Goal: Task Accomplishment & Management: Use online tool/utility

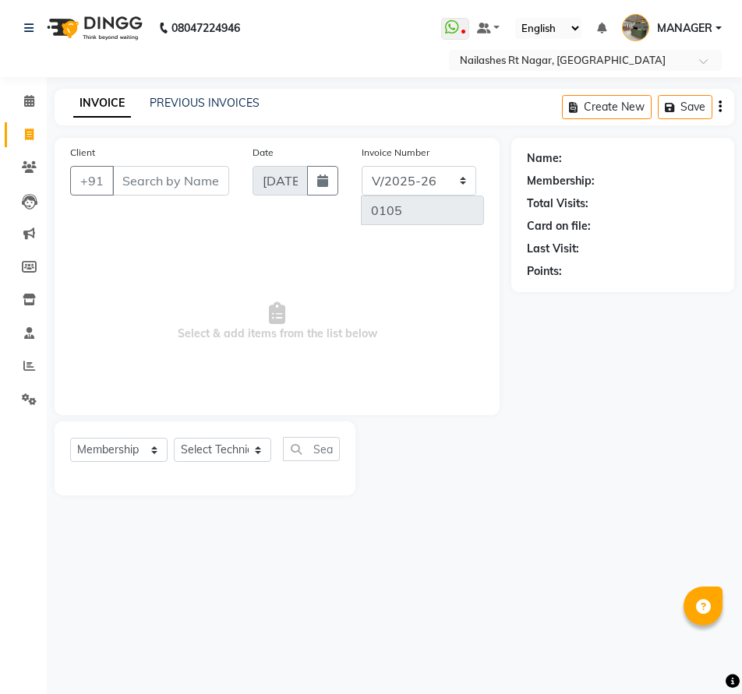
select select "8624"
select select "membership"
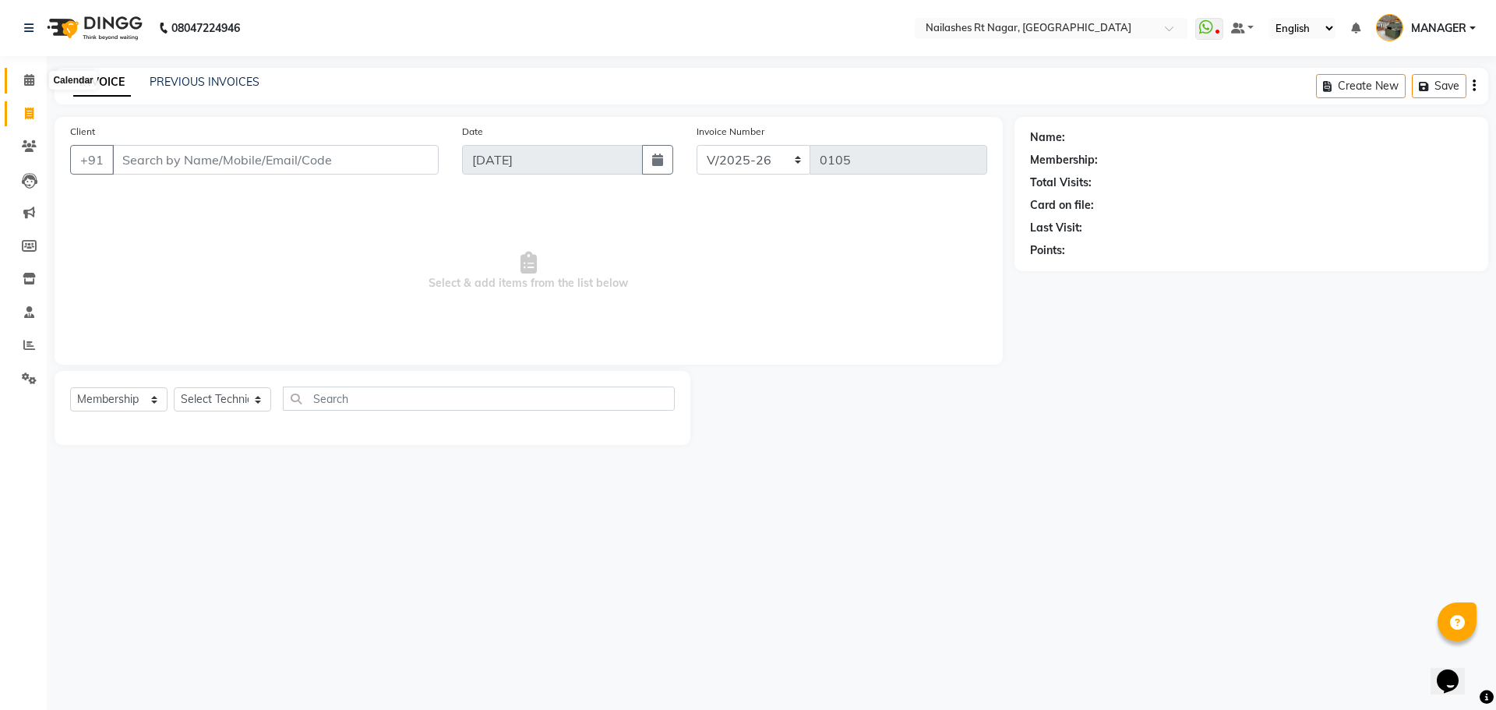
click at [24, 83] on icon at bounding box center [29, 80] width 10 height 12
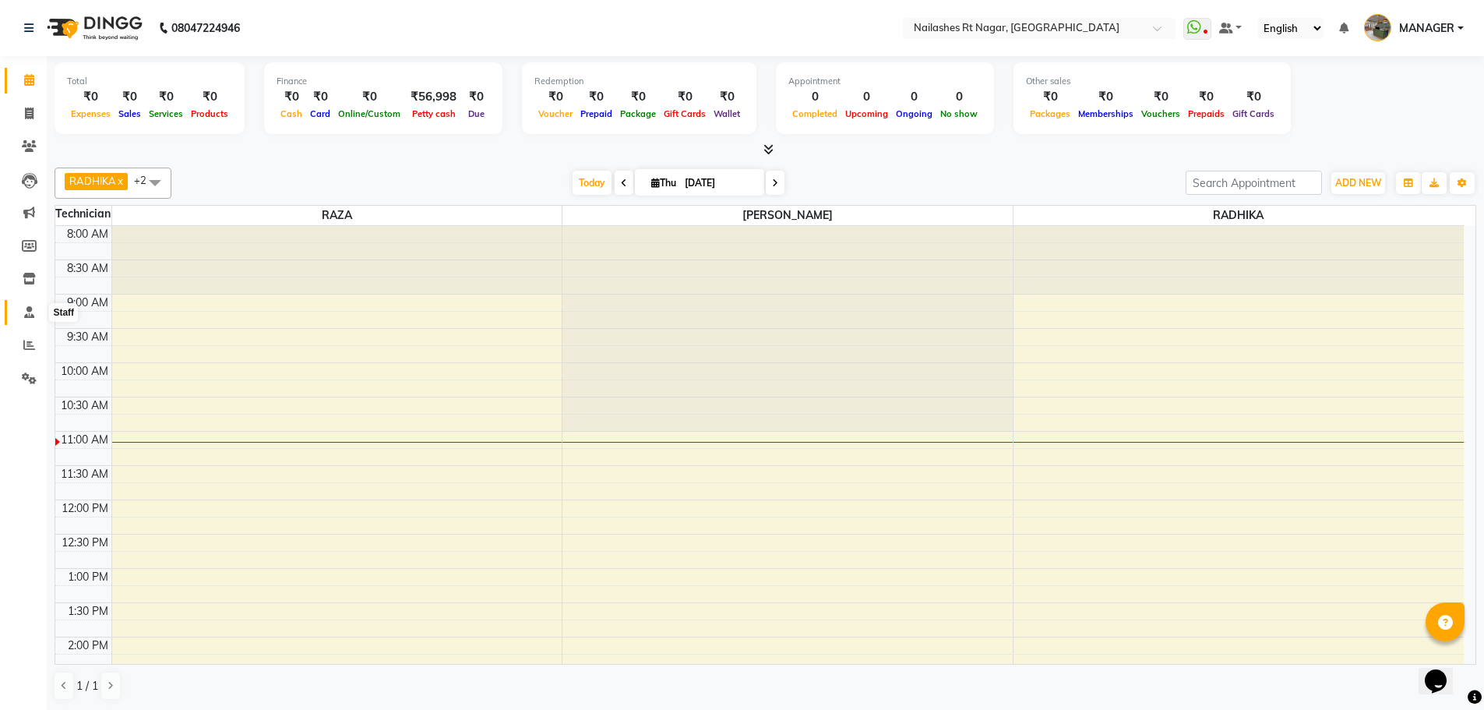
click at [21, 315] on span at bounding box center [29, 313] width 27 height 18
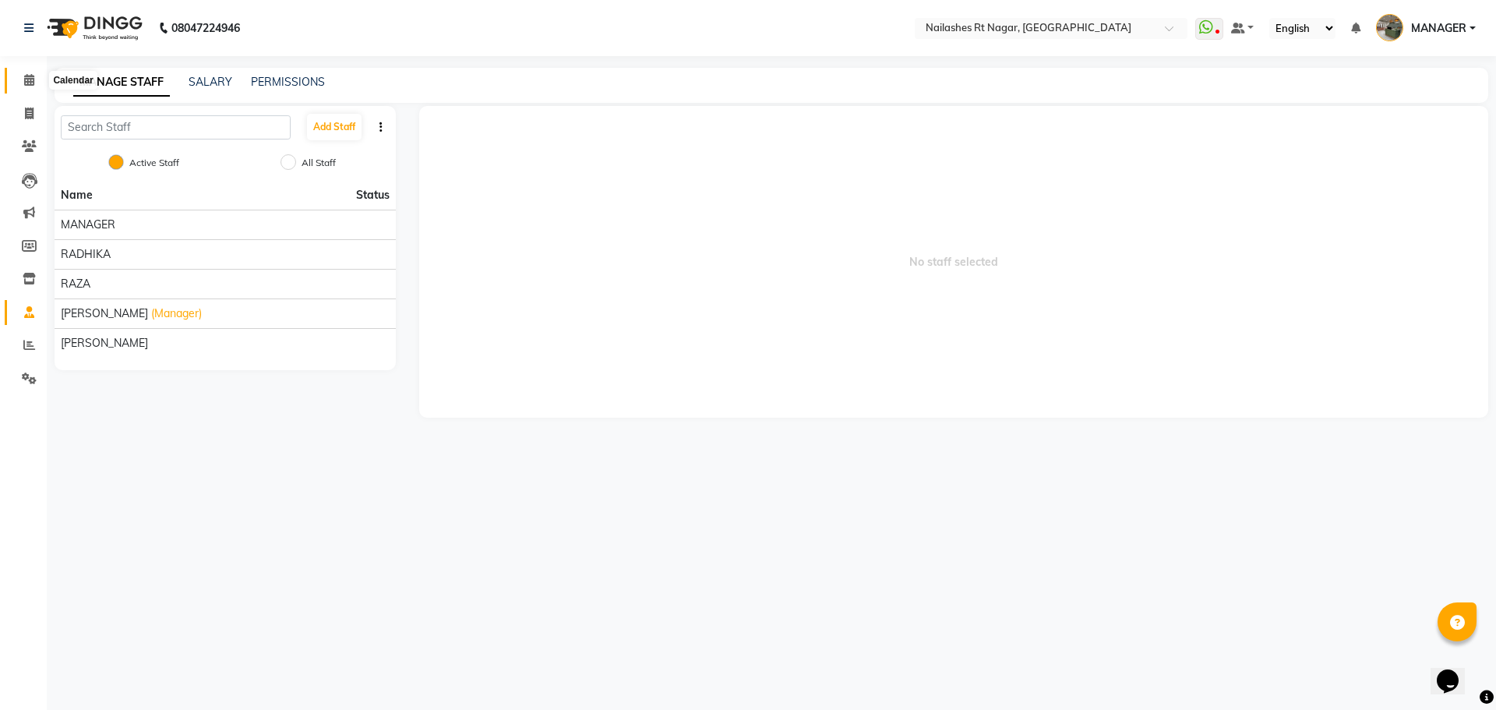
drag, startPoint x: 20, startPoint y: 79, endPoint x: 257, endPoint y: 40, distance: 240.0
click at [20, 79] on span at bounding box center [29, 81] width 27 height 18
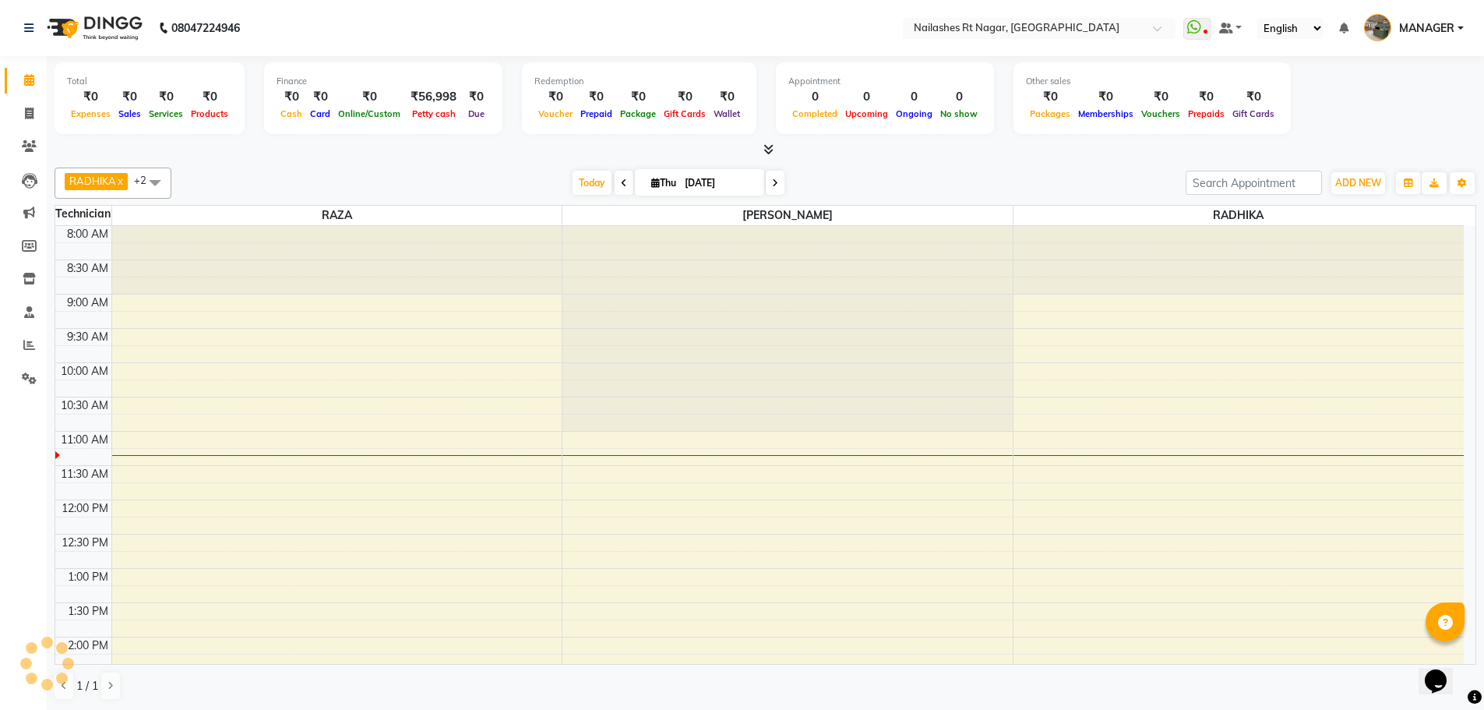
click at [287, 27] on nav "08047224946 Select Location × [GEOGRAPHIC_DATA] WhatsApp Status ✕ Status: Disco…" at bounding box center [742, 28] width 1484 height 56
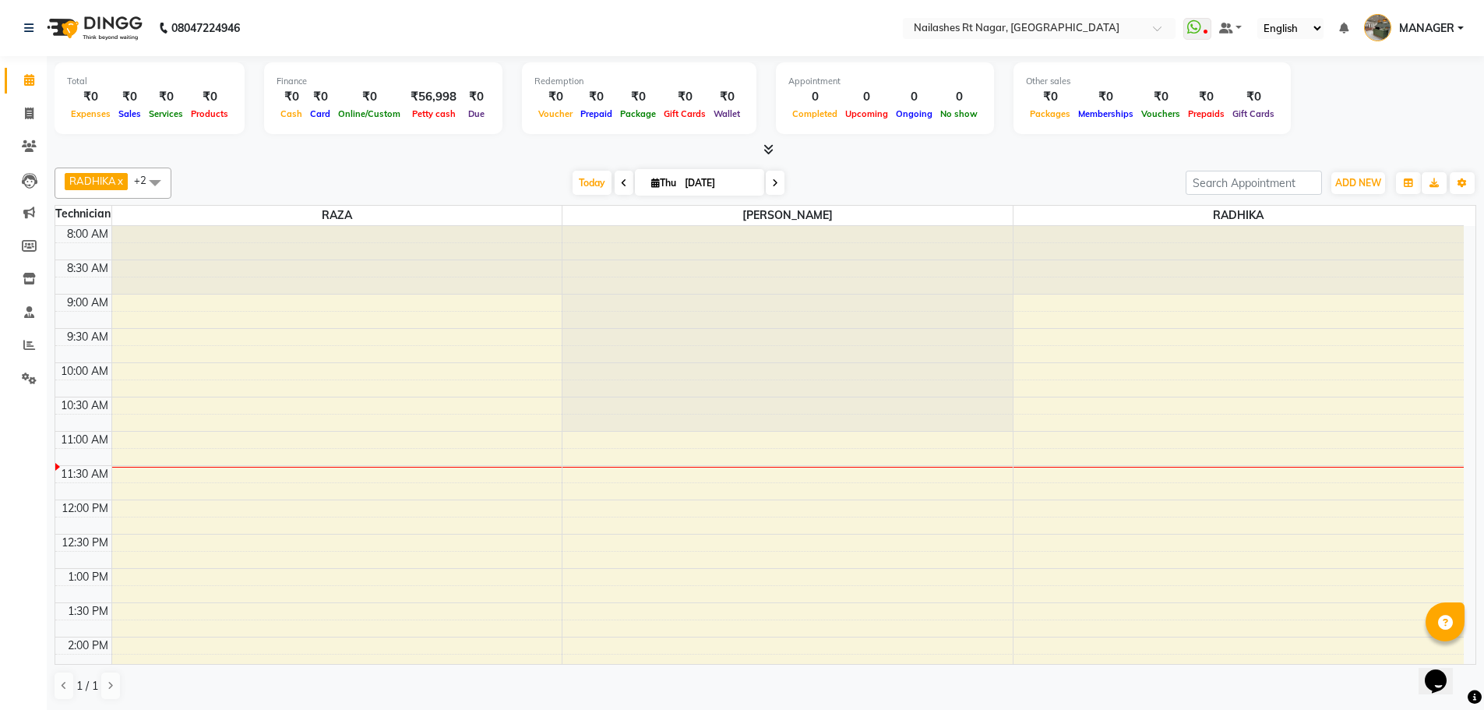
drag, startPoint x: 150, startPoint y: 746, endPoint x: 569, endPoint y: 29, distance: 831.0
click at [569, 29] on nav "08047224946 Select Location × [GEOGRAPHIC_DATA] WhatsApp Status ✕ Status: Disco…" at bounding box center [742, 28] width 1484 height 56
click at [302, 32] on nav "08047224946 Select Location × [GEOGRAPHIC_DATA] WhatsApp Status ✕ Status: Disco…" at bounding box center [742, 28] width 1484 height 56
click at [21, 122] on link "Invoice" at bounding box center [23, 114] width 37 height 26
select select "8624"
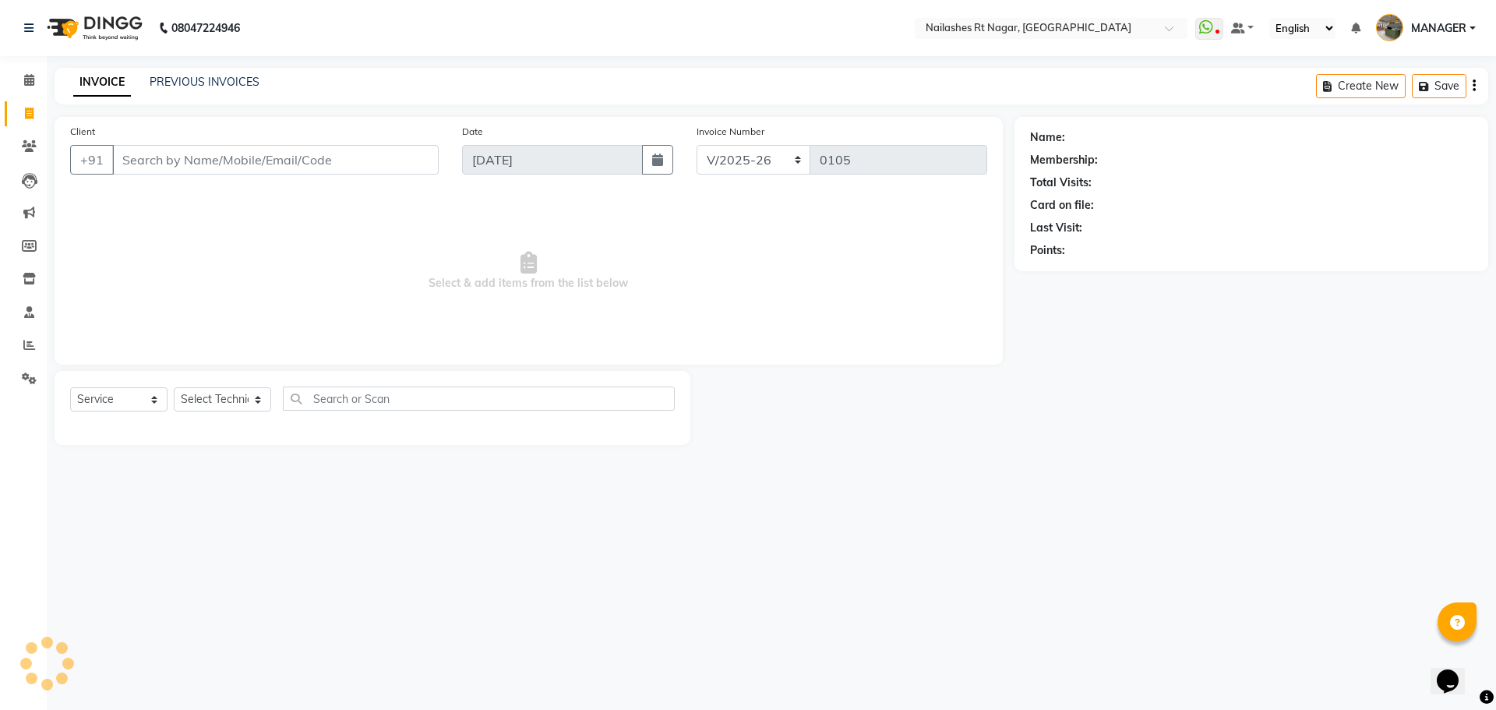
select select "membership"
click at [33, 347] on icon at bounding box center [29, 345] width 12 height 12
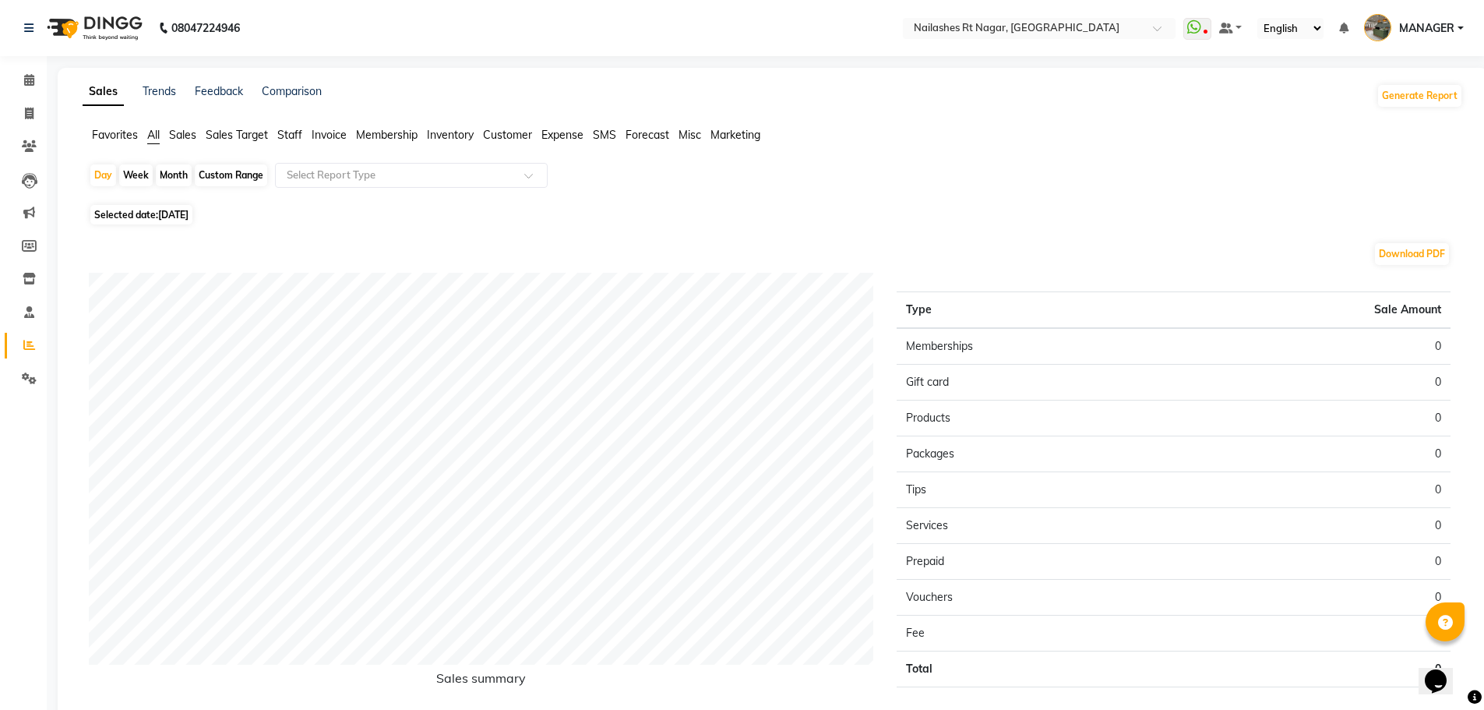
click at [298, 126] on div "Sales Trends Feedback Comparison Generate Report Favorites All Sales Sales Targ…" at bounding box center [773, 416] width 1430 height 696
click at [298, 132] on span "Staff" at bounding box center [289, 135] width 25 height 14
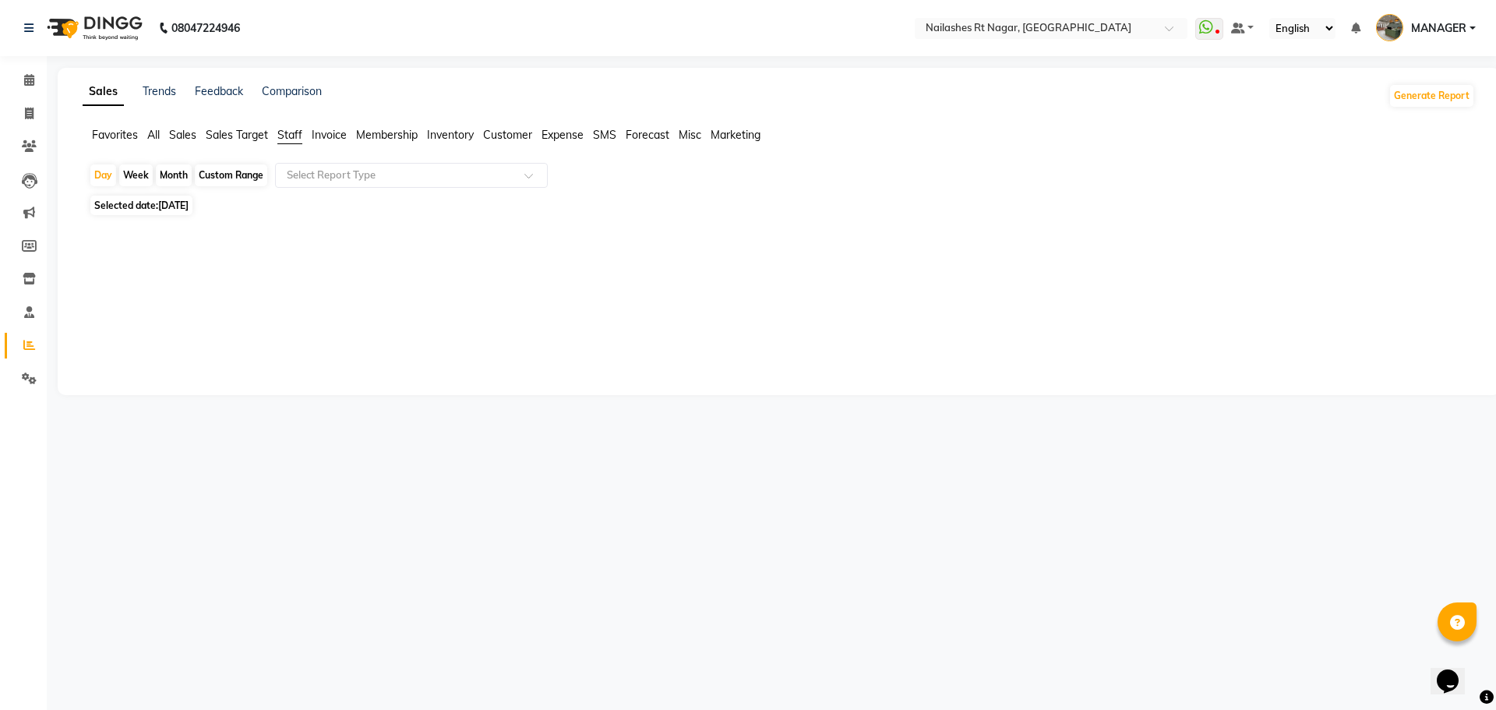
click at [155, 203] on span "Selected date: [DATE]" at bounding box center [141, 205] width 102 height 19
click at [183, 199] on span "Selected date: [DATE]" at bounding box center [141, 205] width 102 height 19
select select "9"
select select "2025"
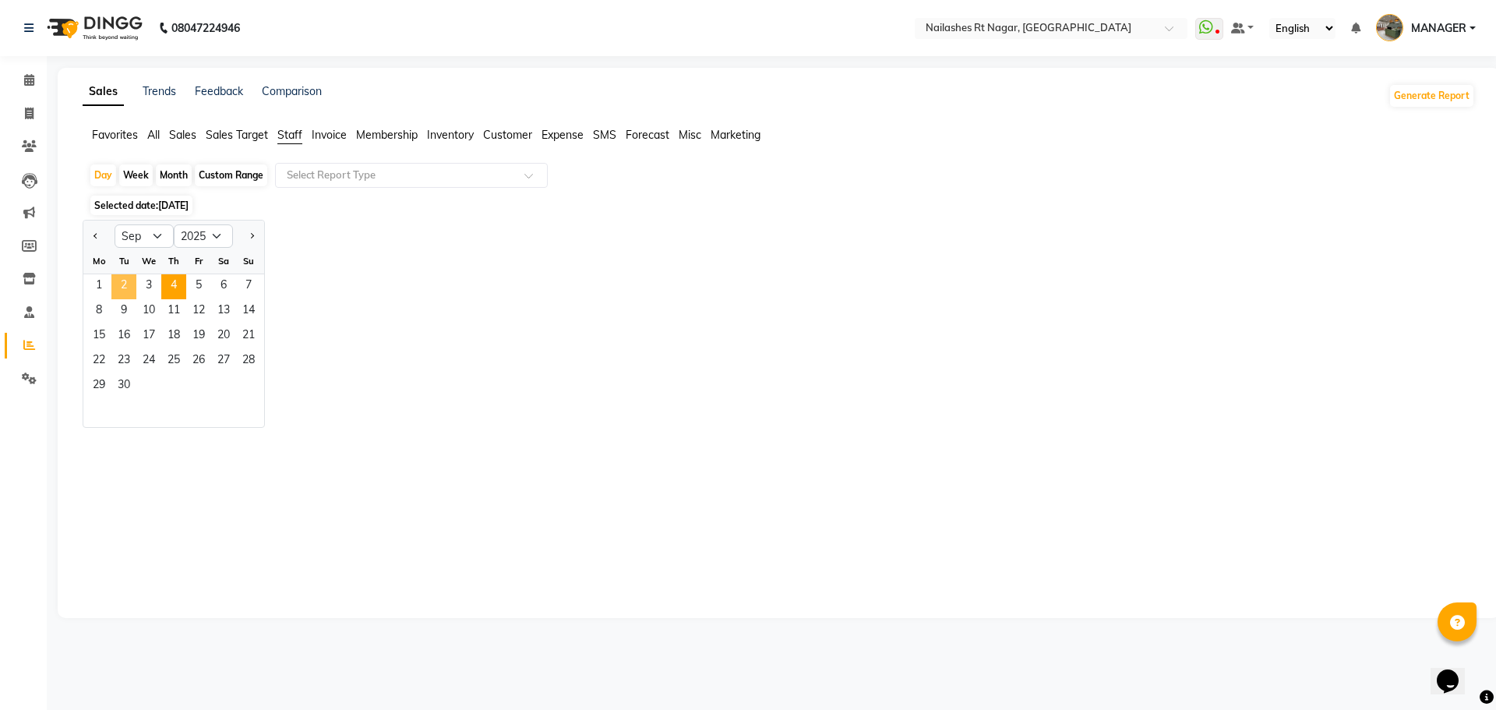
click at [127, 284] on span "2" at bounding box center [123, 286] width 25 height 25
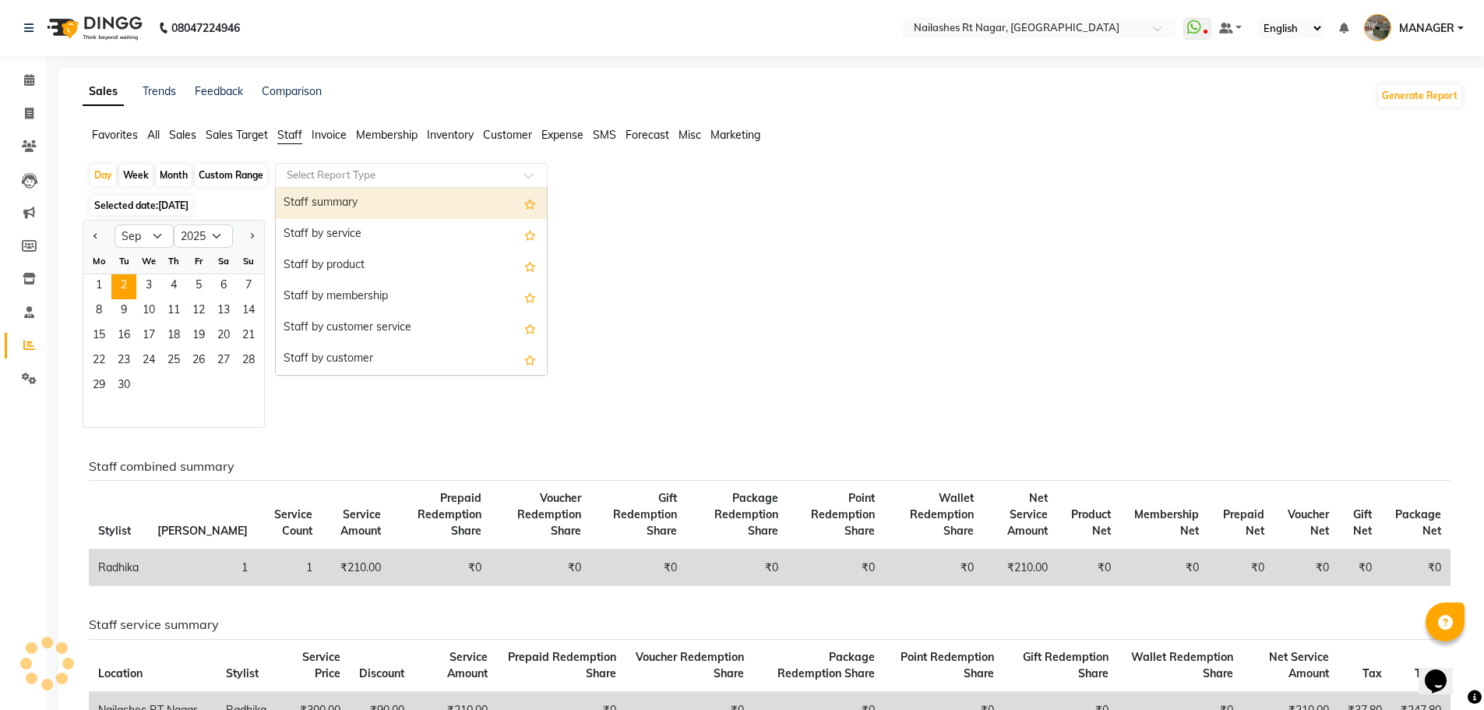
click at [351, 174] on input "text" at bounding box center [396, 175] width 224 height 16
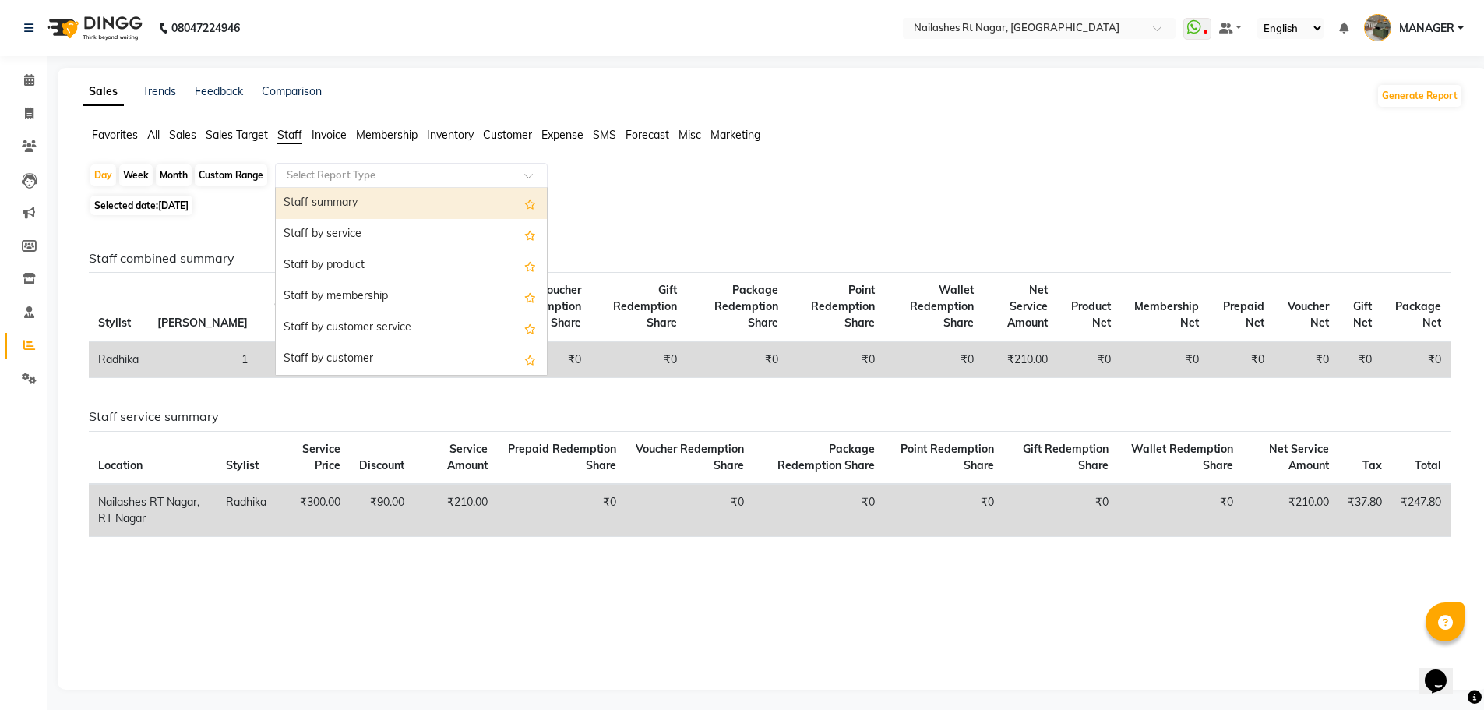
click at [665, 202] on div "Selected date: [DATE]" at bounding box center [776, 205] width 1374 height 16
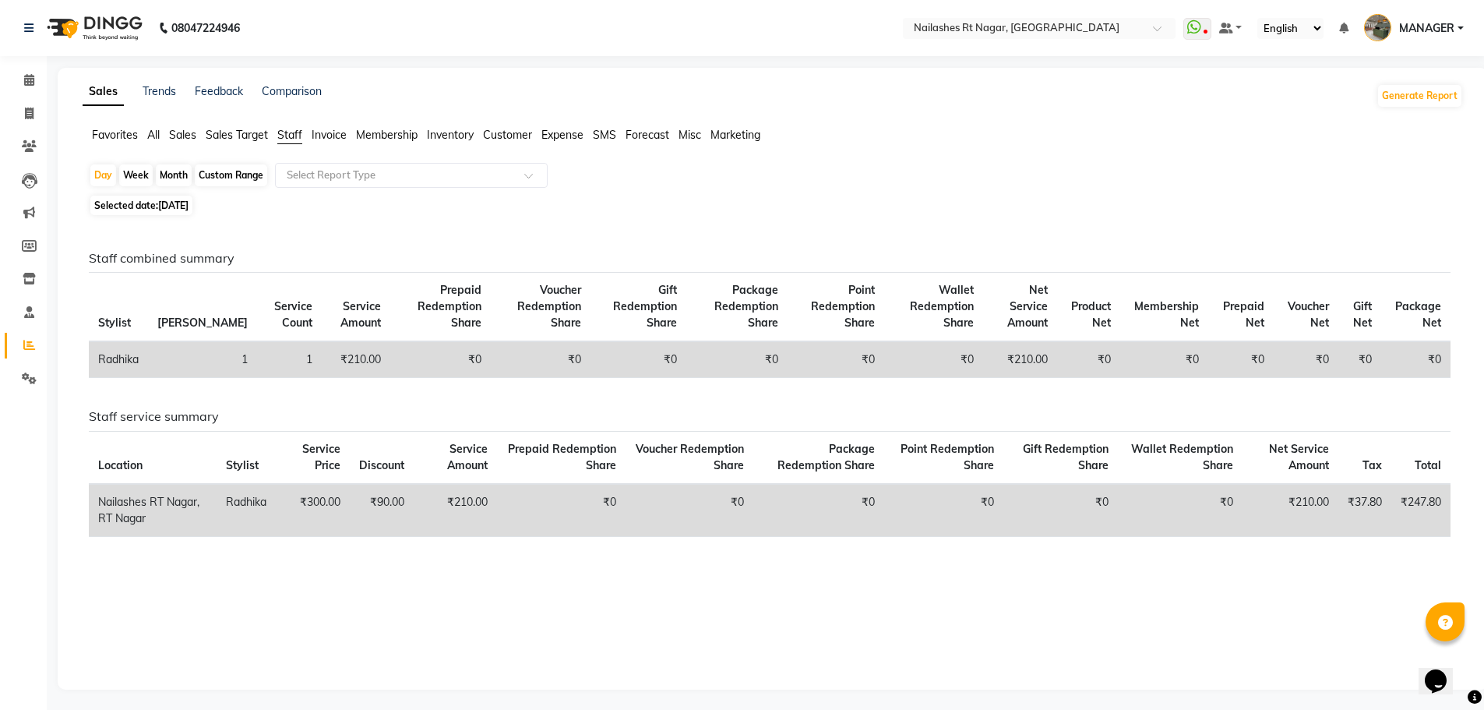
click at [153, 201] on span "Selected date: [DATE]" at bounding box center [141, 205] width 102 height 19
select select "9"
select select "2025"
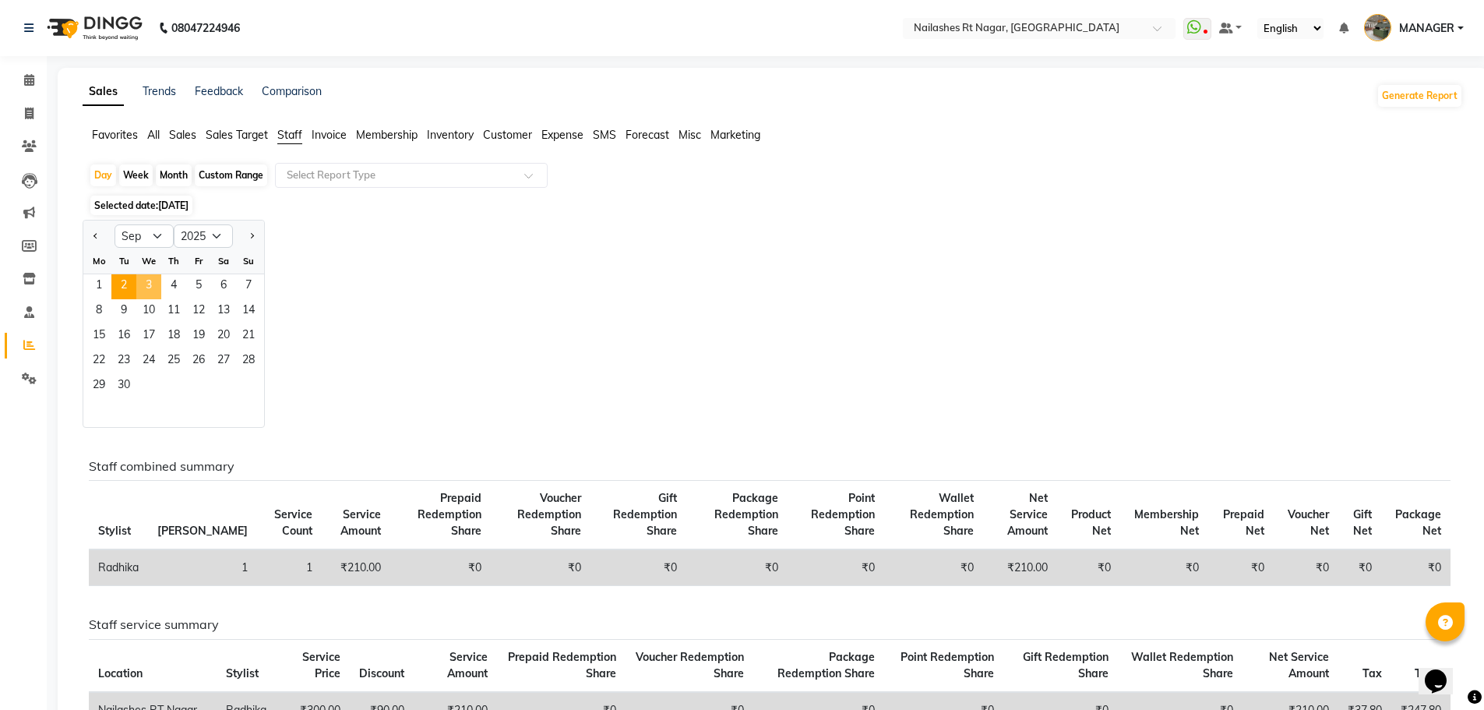
click at [157, 283] on span "3" at bounding box center [148, 286] width 25 height 25
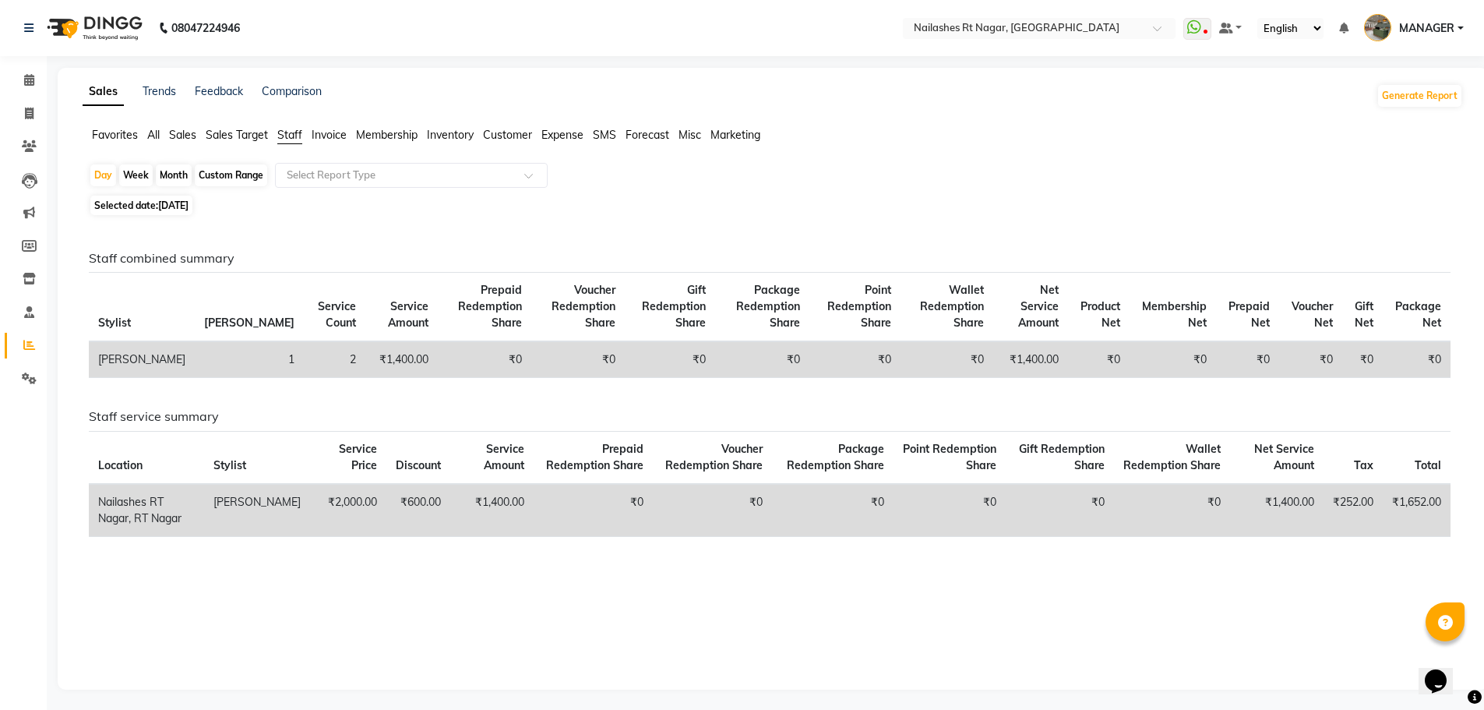
click at [150, 199] on span "Selected date: [DATE]" at bounding box center [141, 205] width 102 height 19
select select "9"
select select "2025"
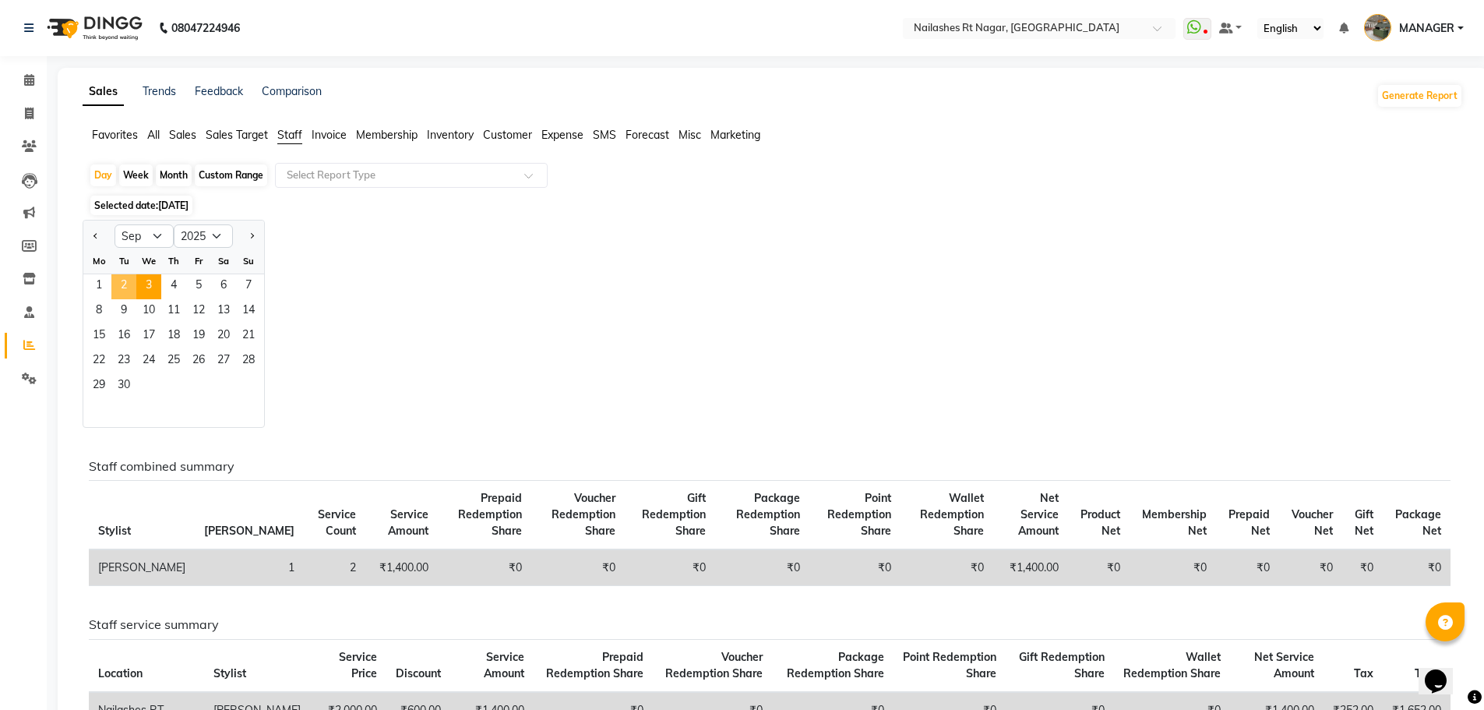
click at [124, 280] on span "2" at bounding box center [123, 286] width 25 height 25
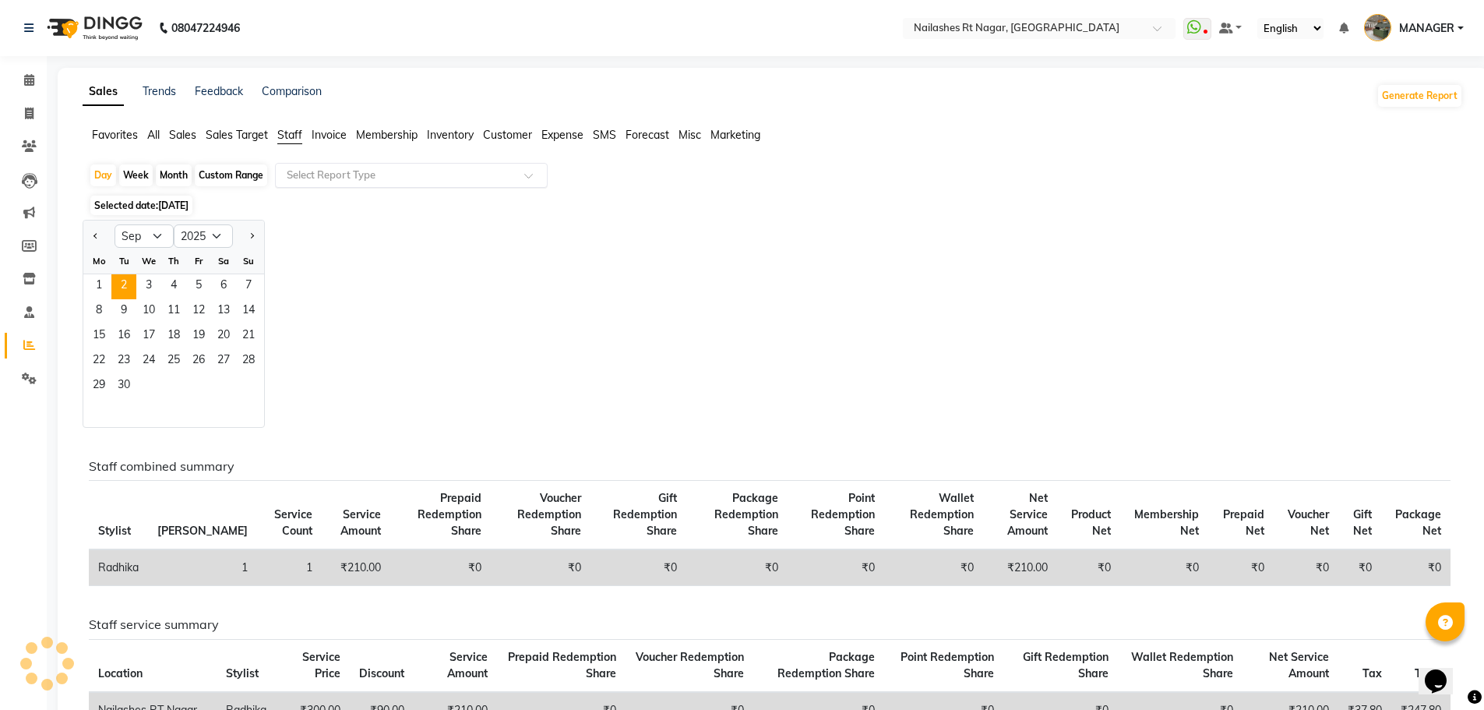
click at [293, 175] on input "text" at bounding box center [396, 175] width 224 height 16
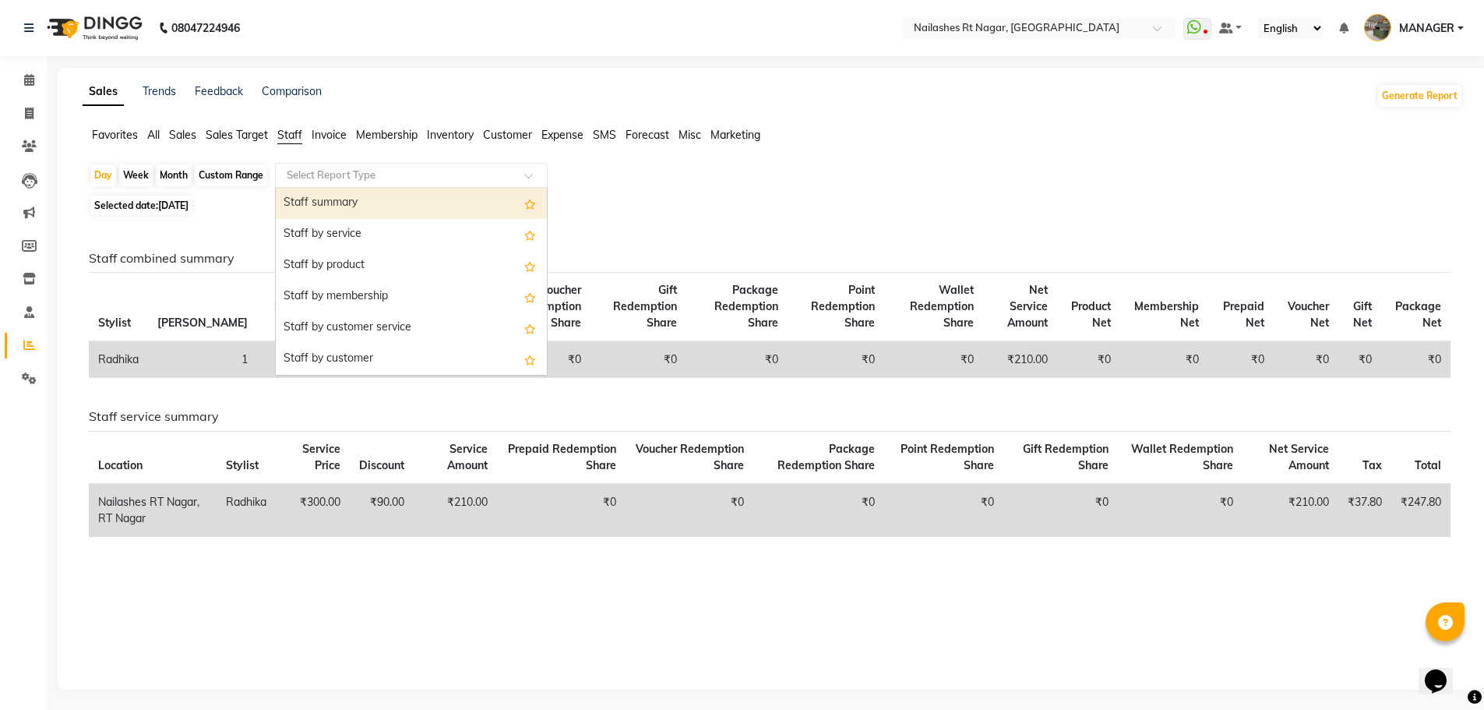
click at [150, 135] on span "All" at bounding box center [153, 135] width 12 height 14
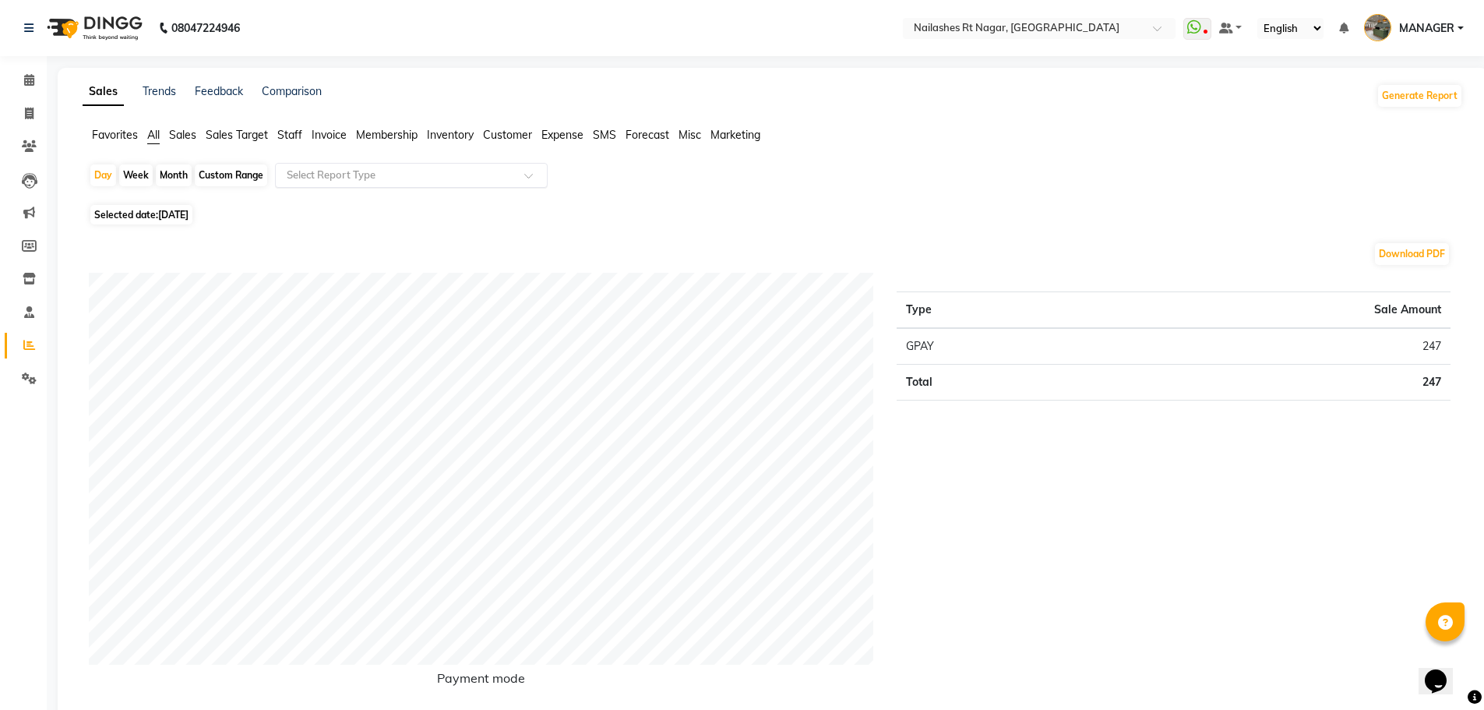
click at [342, 173] on input "text" at bounding box center [396, 175] width 224 height 16
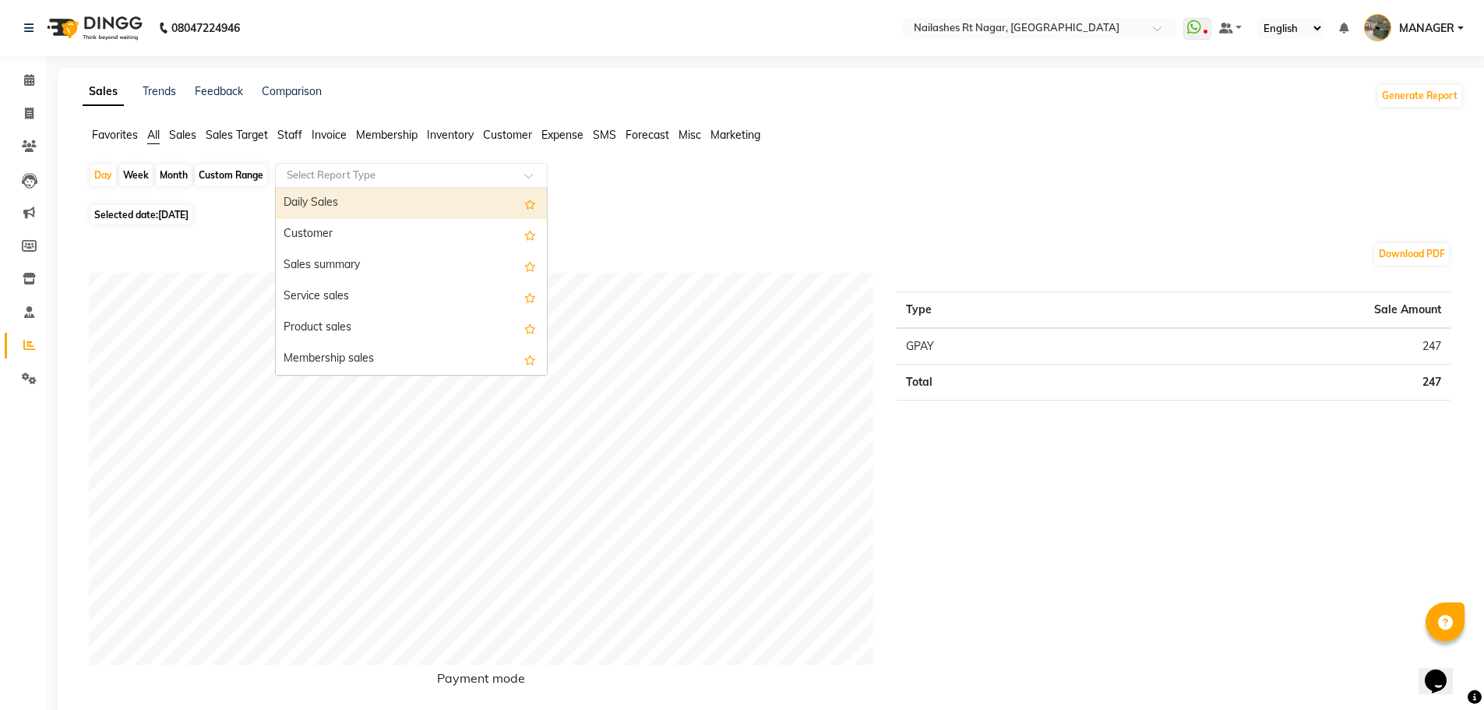
click at [347, 211] on div "Daily Sales" at bounding box center [411, 203] width 271 height 31
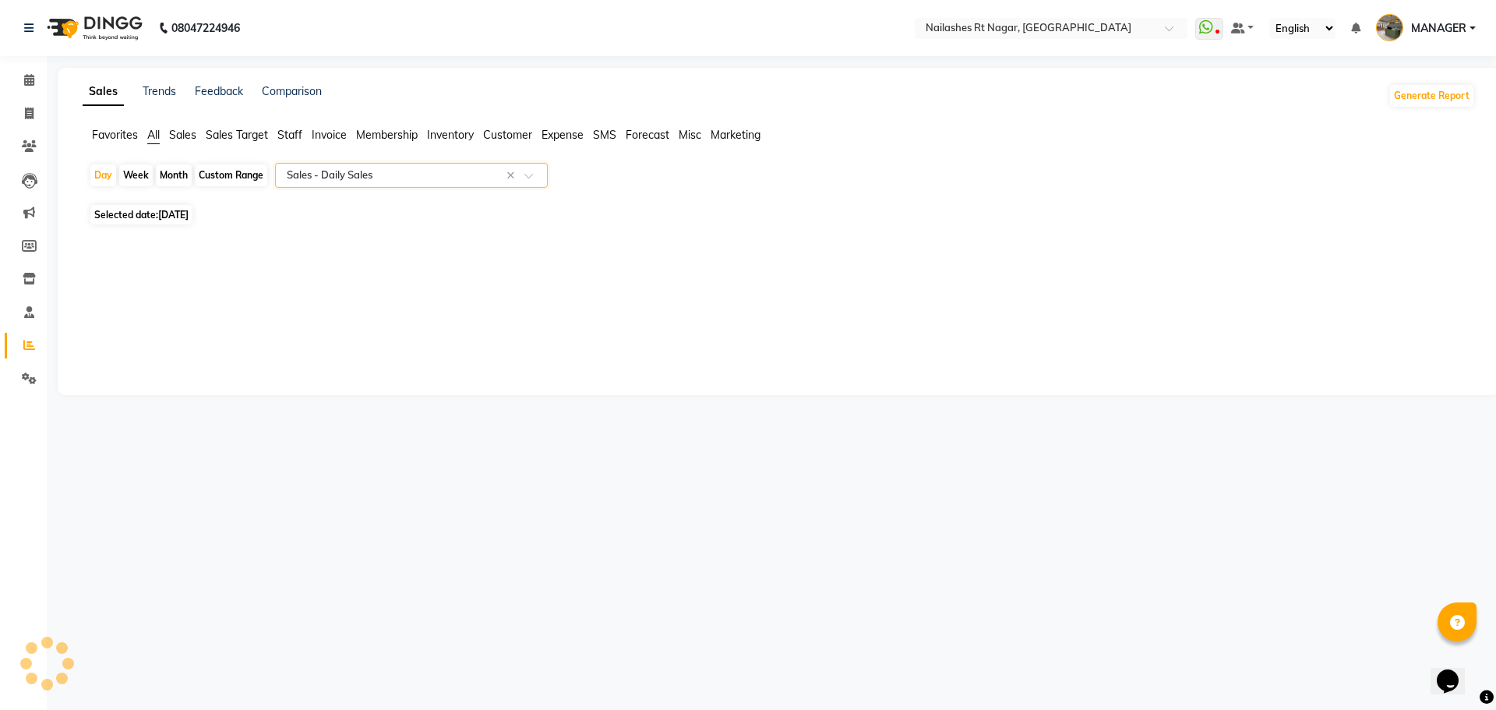
select select "full_report"
select select "csv"
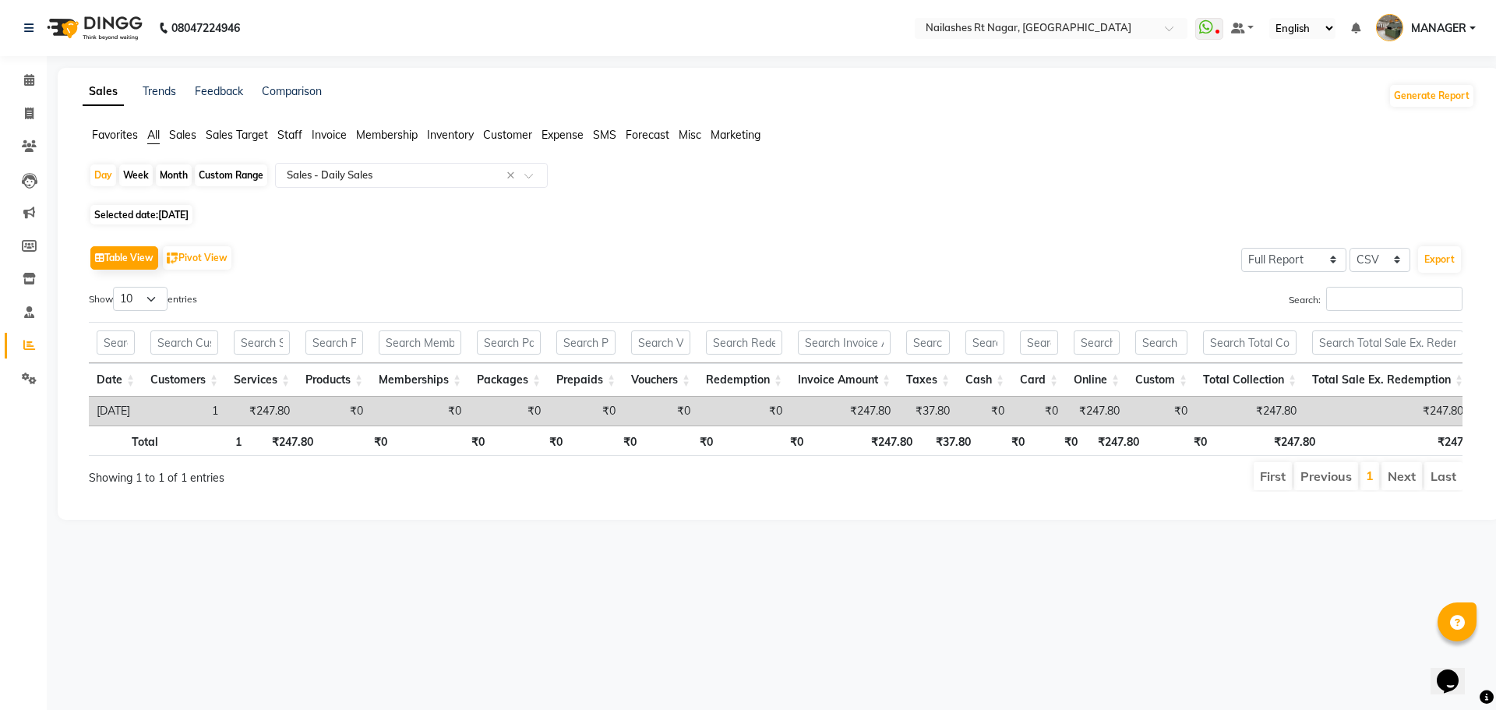
click at [175, 220] on span "[DATE]" at bounding box center [173, 215] width 30 height 12
select select "9"
select select "2025"
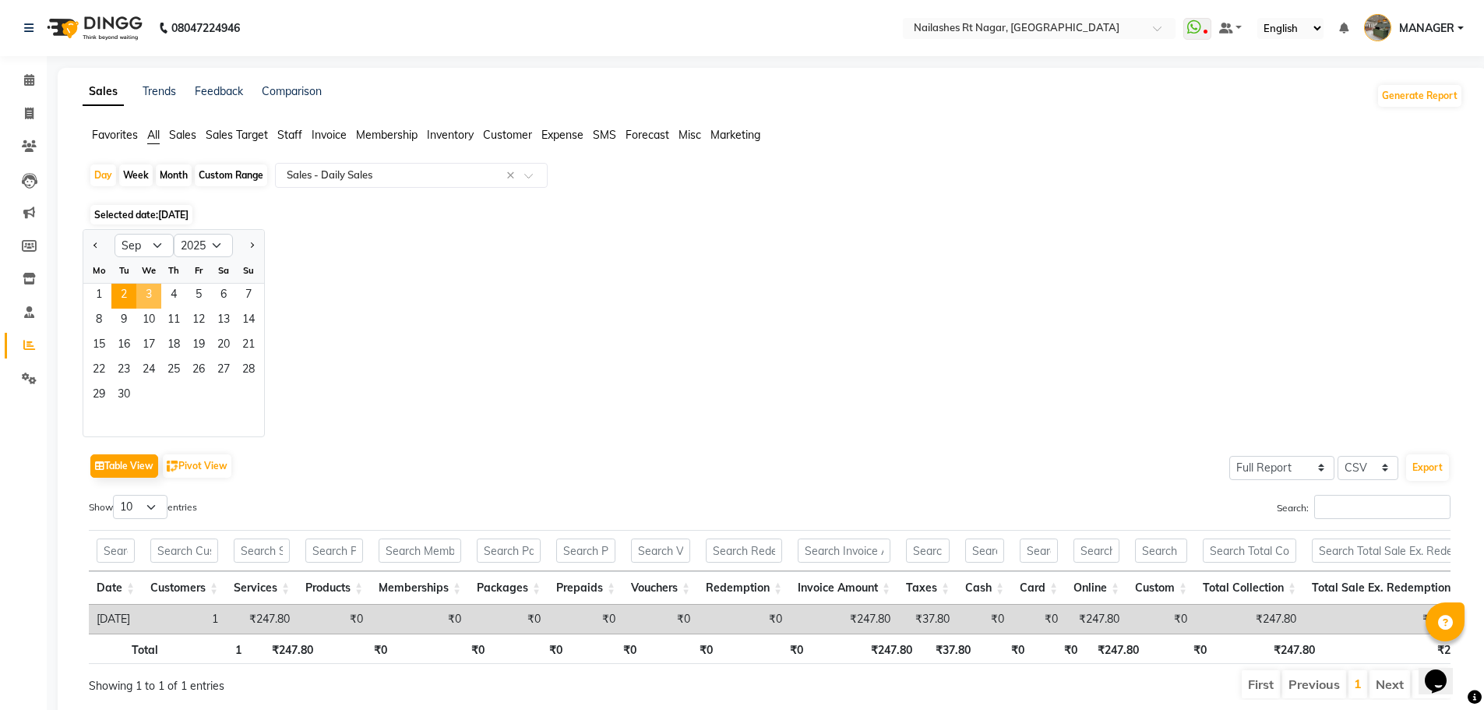
click at [143, 294] on span "3" at bounding box center [148, 296] width 25 height 25
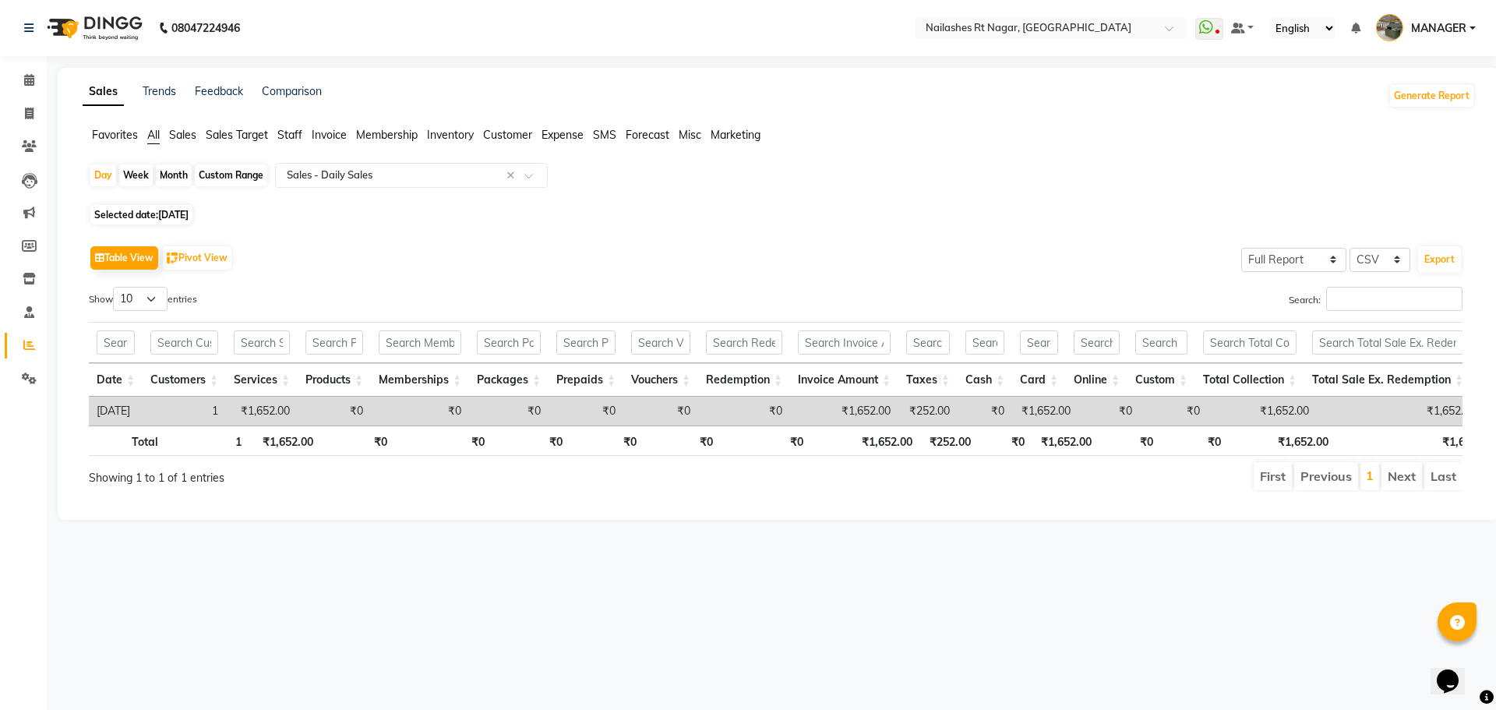
click at [186, 136] on span "Sales" at bounding box center [182, 135] width 27 height 14
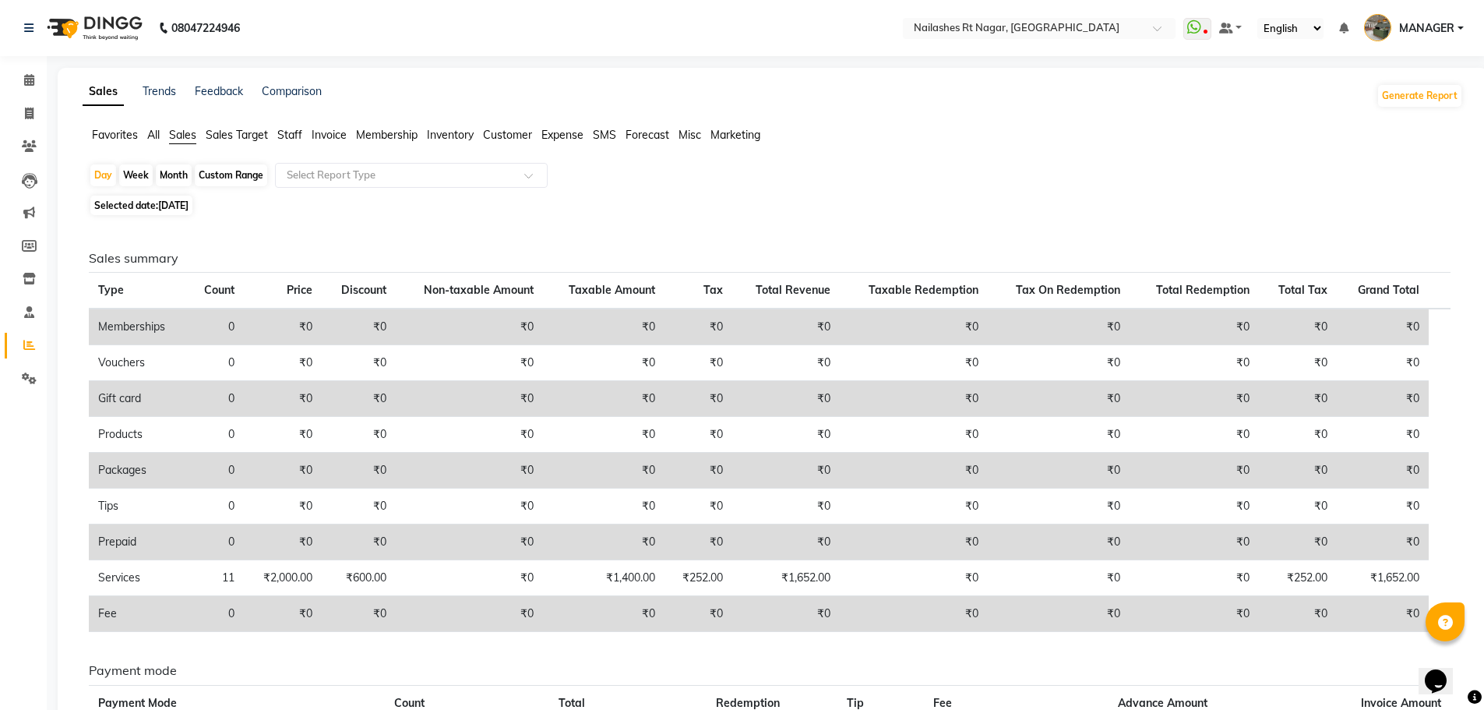
click at [147, 200] on span "Selected date: [DATE]" at bounding box center [141, 205] width 102 height 19
select select "9"
select select "2025"
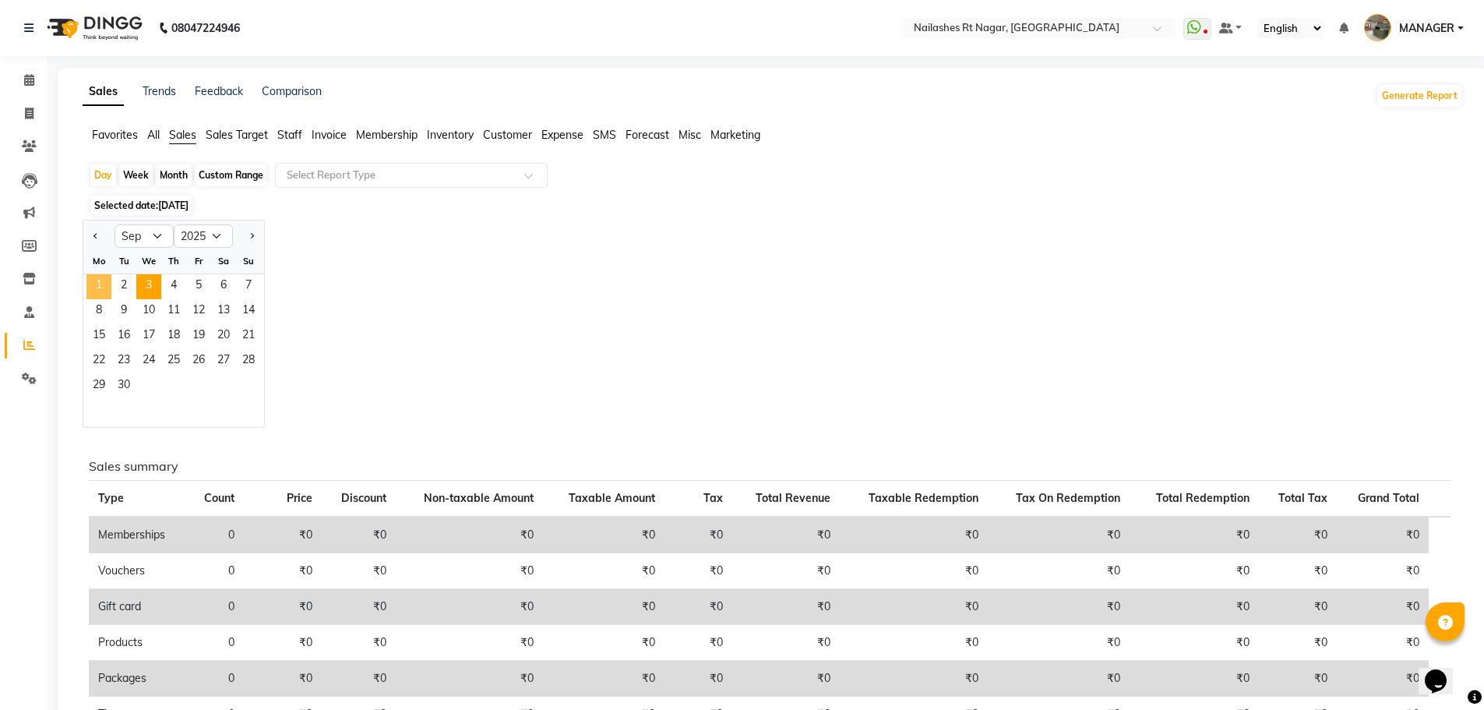
click at [86, 287] on span "1" at bounding box center [98, 286] width 25 height 25
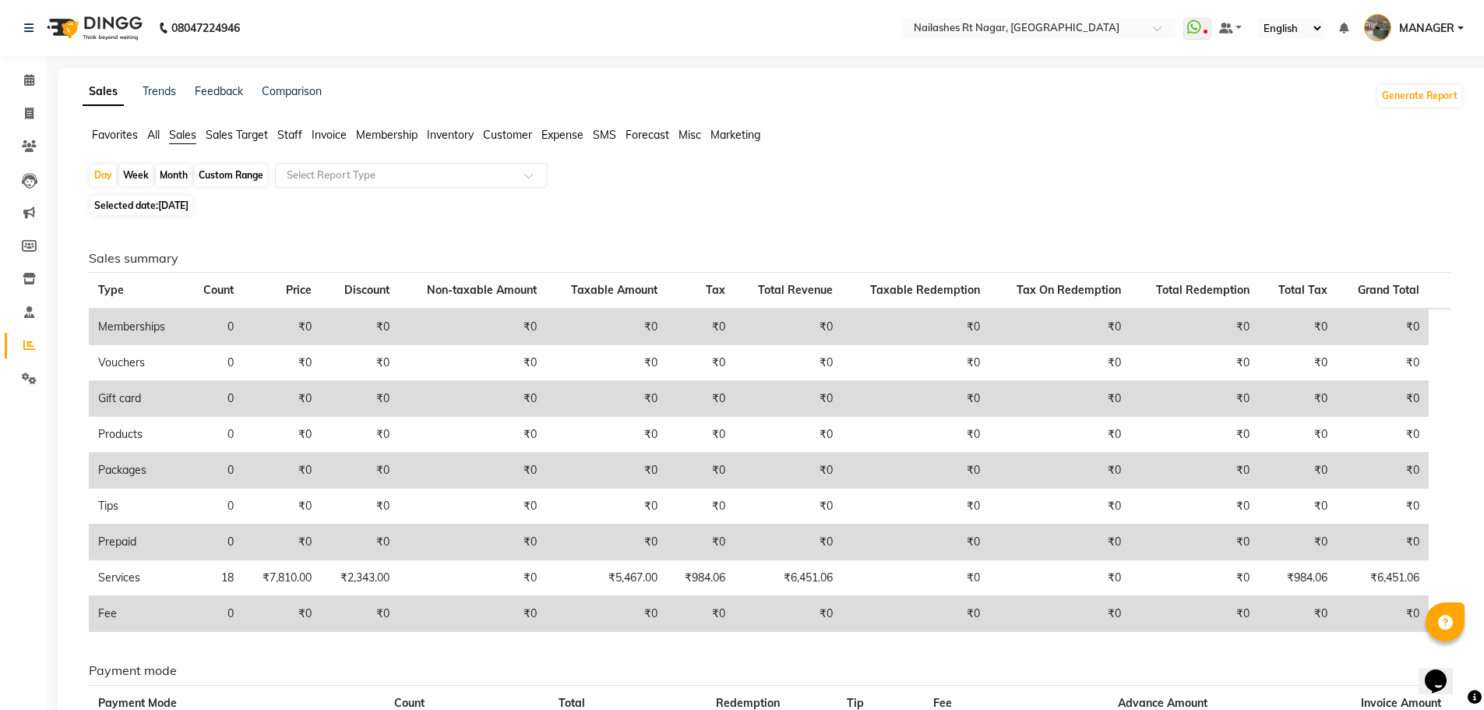
click at [160, 201] on span "[DATE]" at bounding box center [173, 205] width 30 height 12
select select "9"
select select "2025"
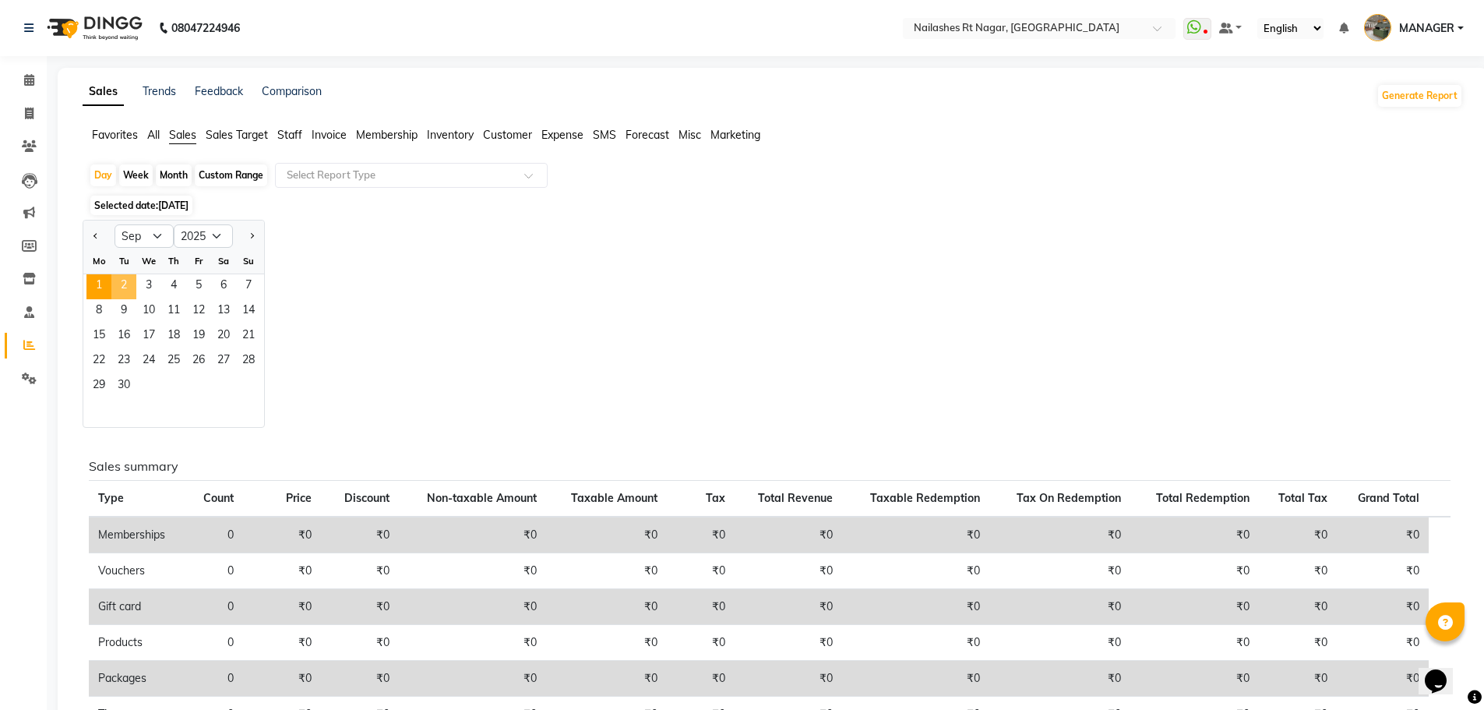
click at [122, 287] on span "2" at bounding box center [123, 286] width 25 height 25
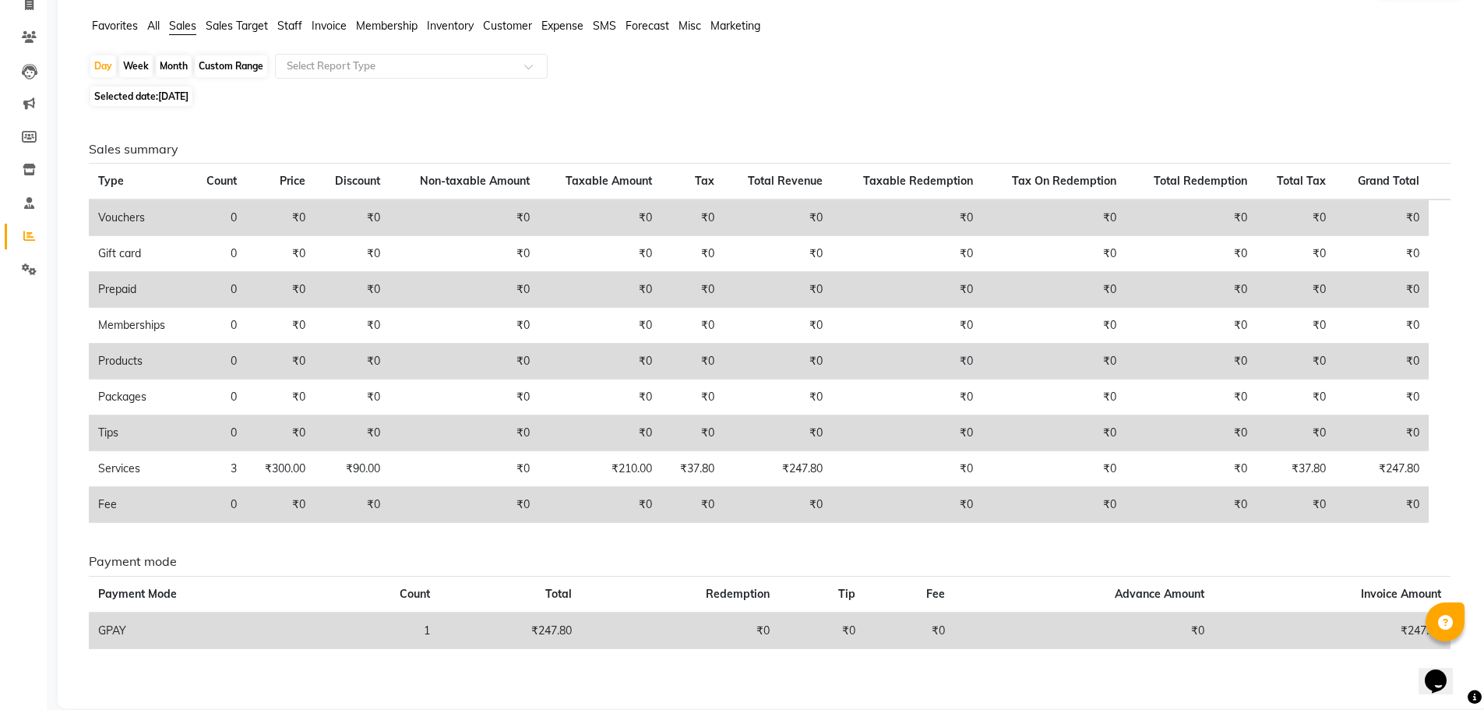
scroll to position [131, 0]
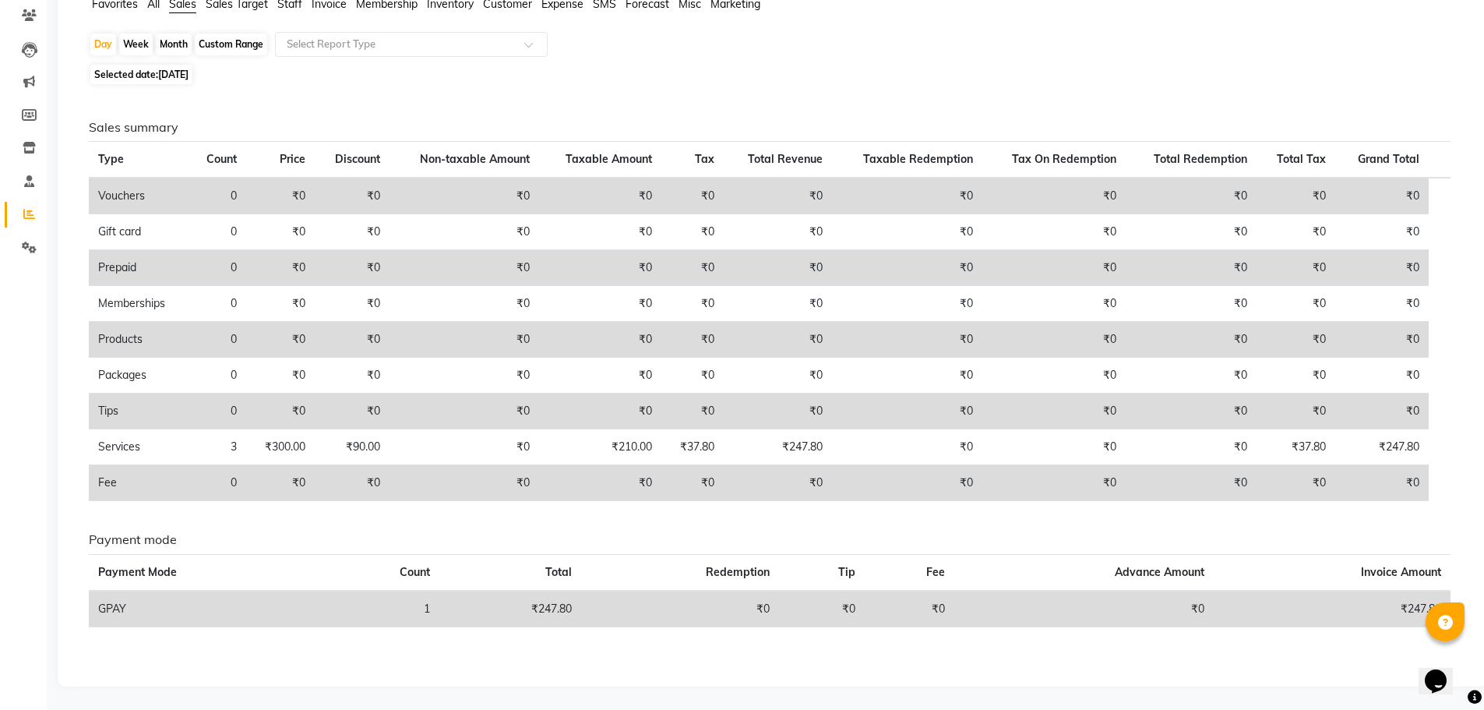
click at [189, 73] on span "[DATE]" at bounding box center [173, 75] width 30 height 12
select select "9"
select select "2025"
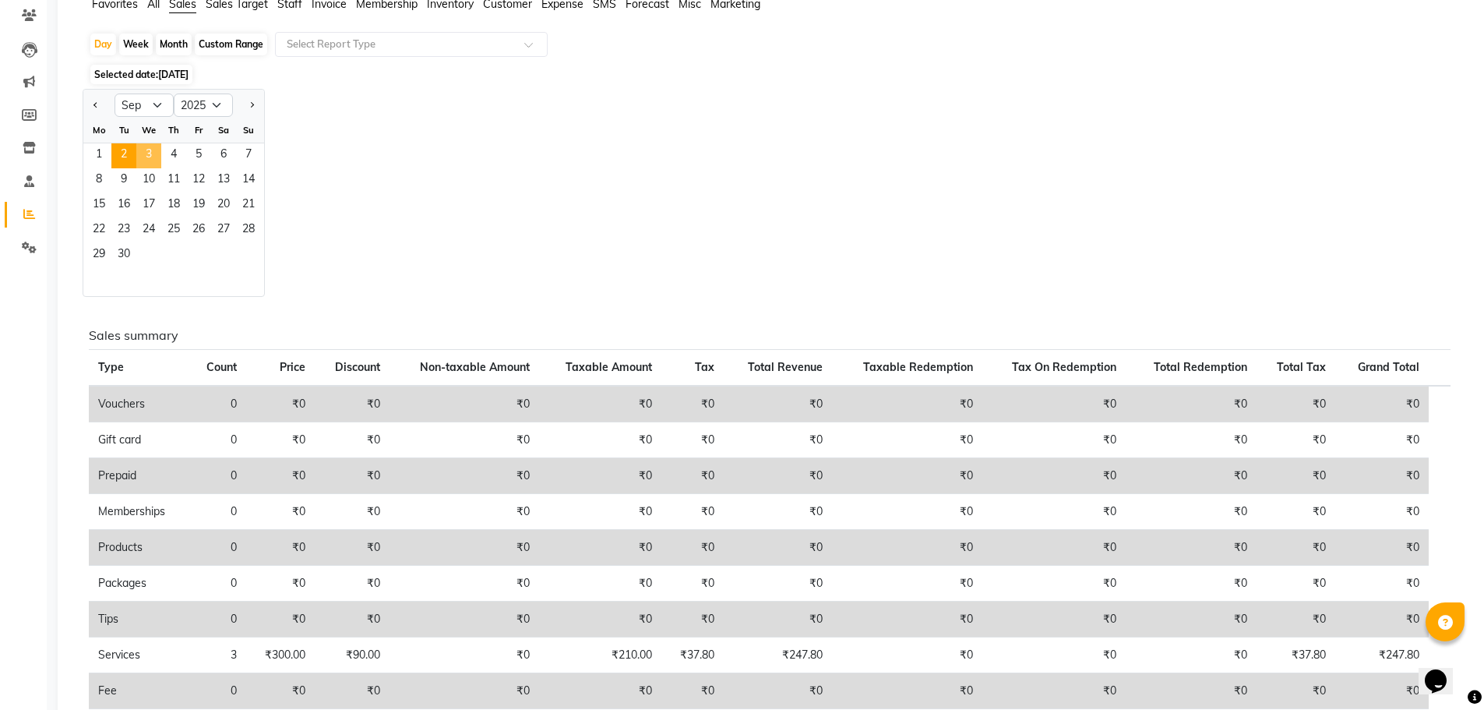
click at [148, 153] on span "3" at bounding box center [148, 155] width 25 height 25
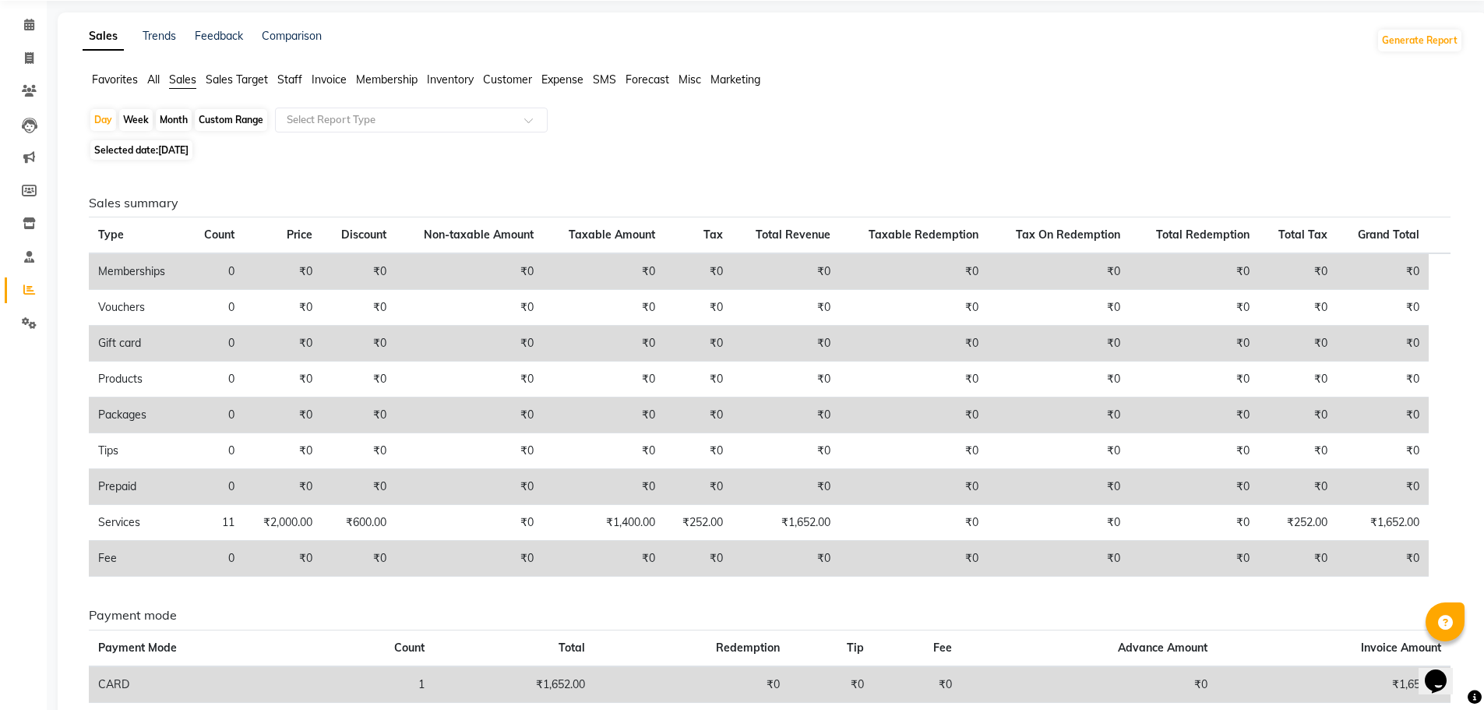
scroll to position [0, 0]
